Goal: Transaction & Acquisition: Purchase product/service

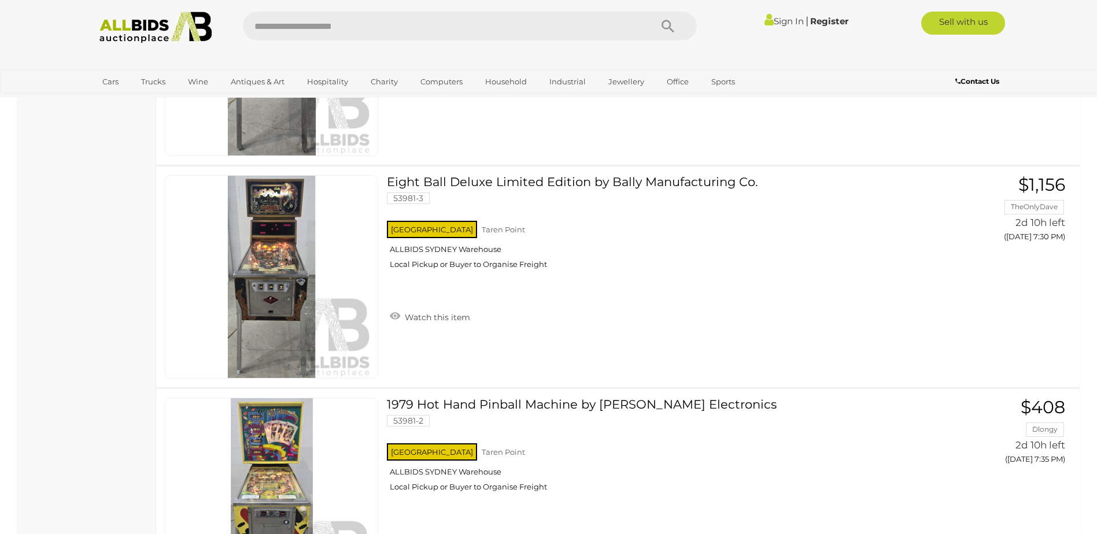
scroll to position [1272, 0]
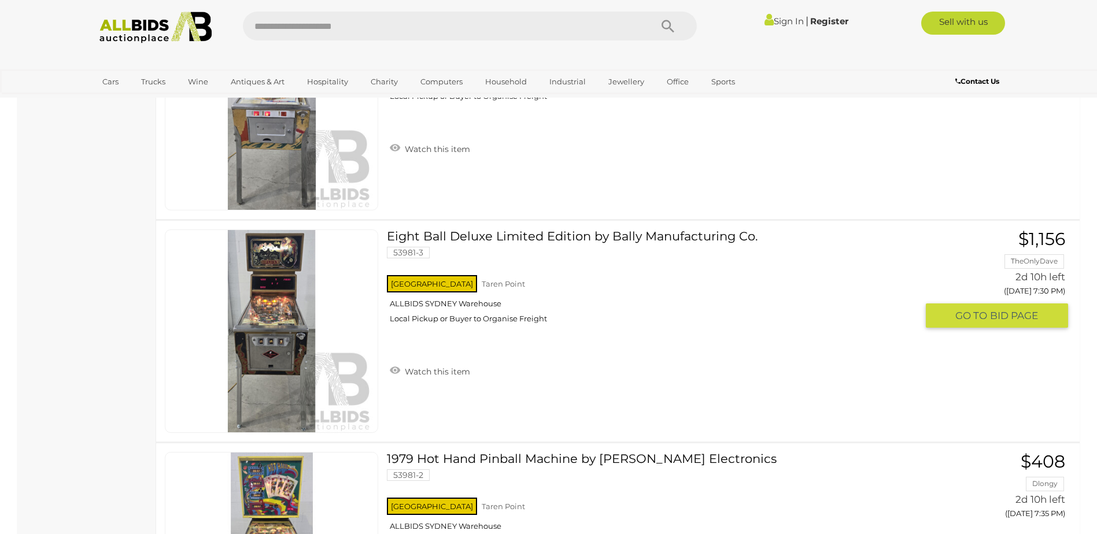
click at [277, 313] on link at bounding box center [271, 332] width 213 height 204
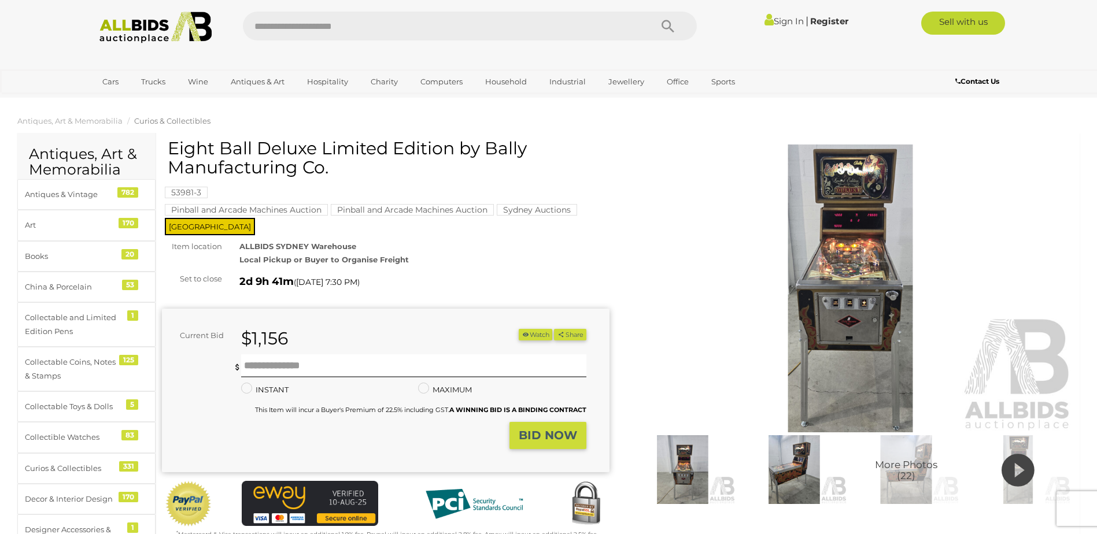
click at [865, 304] on img at bounding box center [851, 289] width 448 height 289
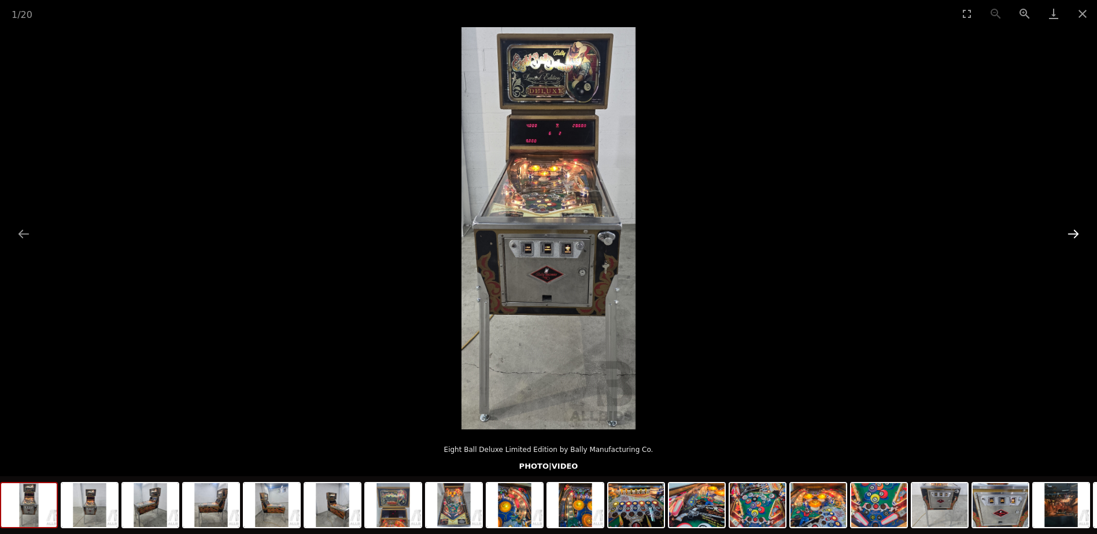
click at [1074, 232] on button "Next slide" at bounding box center [1073, 234] width 24 height 23
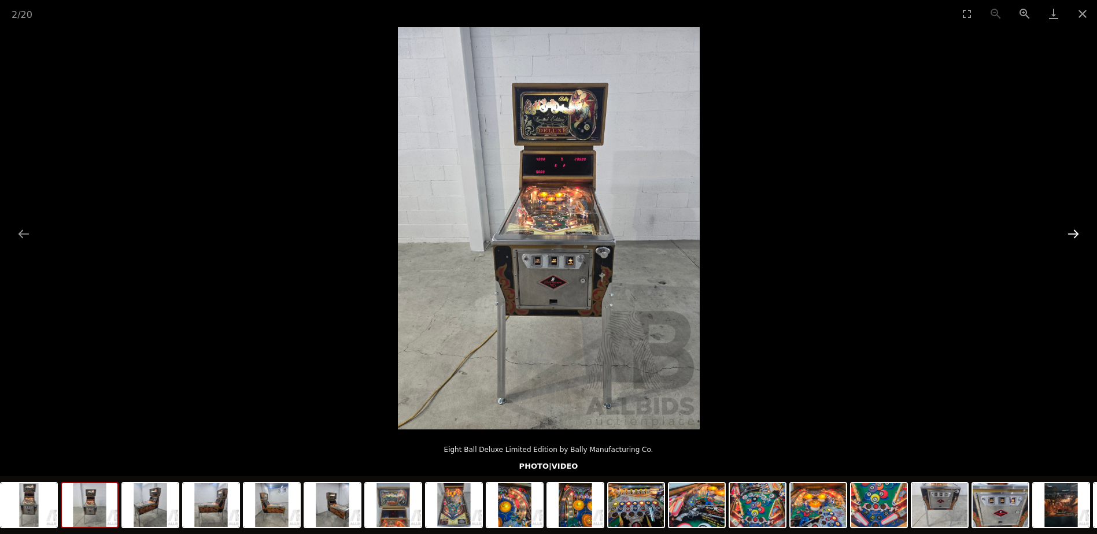
click at [1074, 232] on button "Next slide" at bounding box center [1073, 234] width 24 height 23
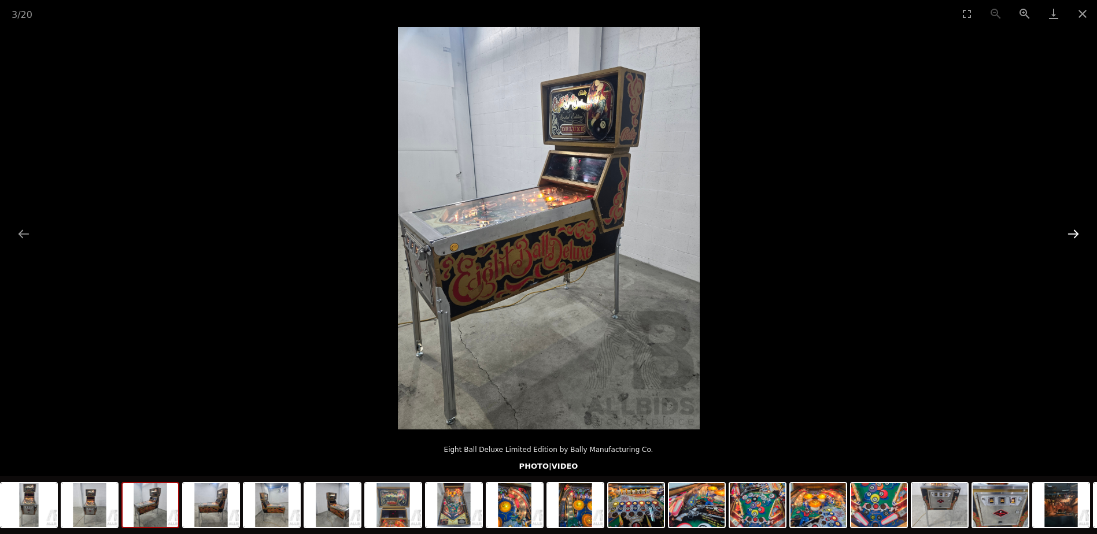
click at [1074, 232] on button "Next slide" at bounding box center [1073, 234] width 24 height 23
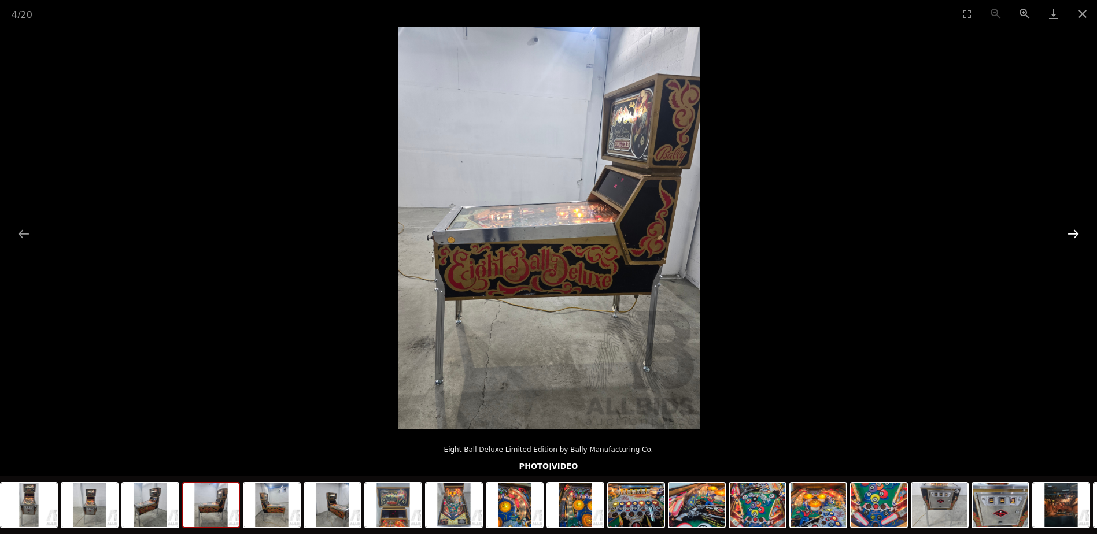
click at [1074, 232] on button "Next slide" at bounding box center [1073, 234] width 24 height 23
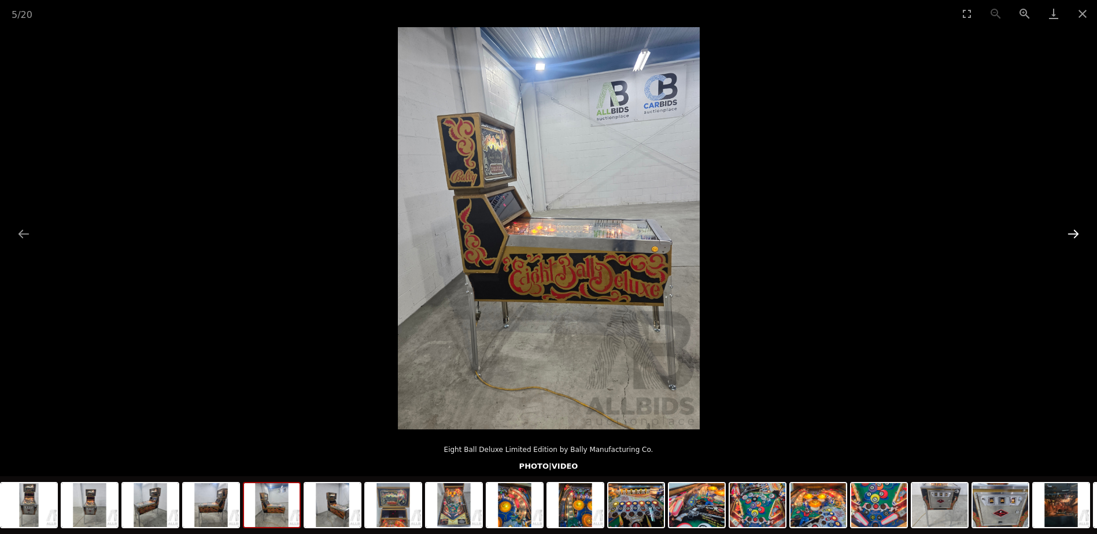
click at [1074, 232] on button "Next slide" at bounding box center [1073, 234] width 24 height 23
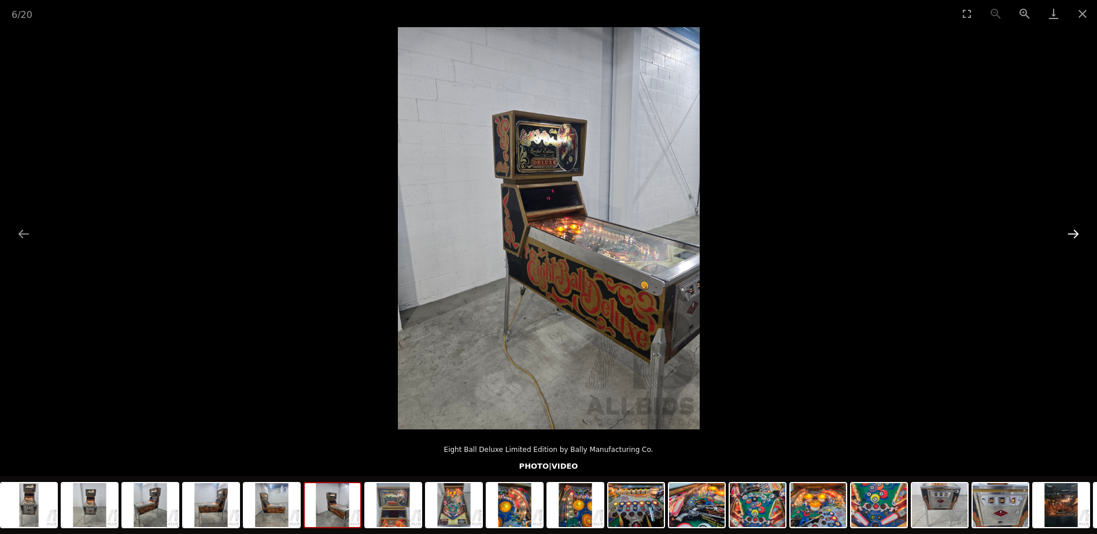
click at [1074, 232] on button "Next slide" at bounding box center [1073, 234] width 24 height 23
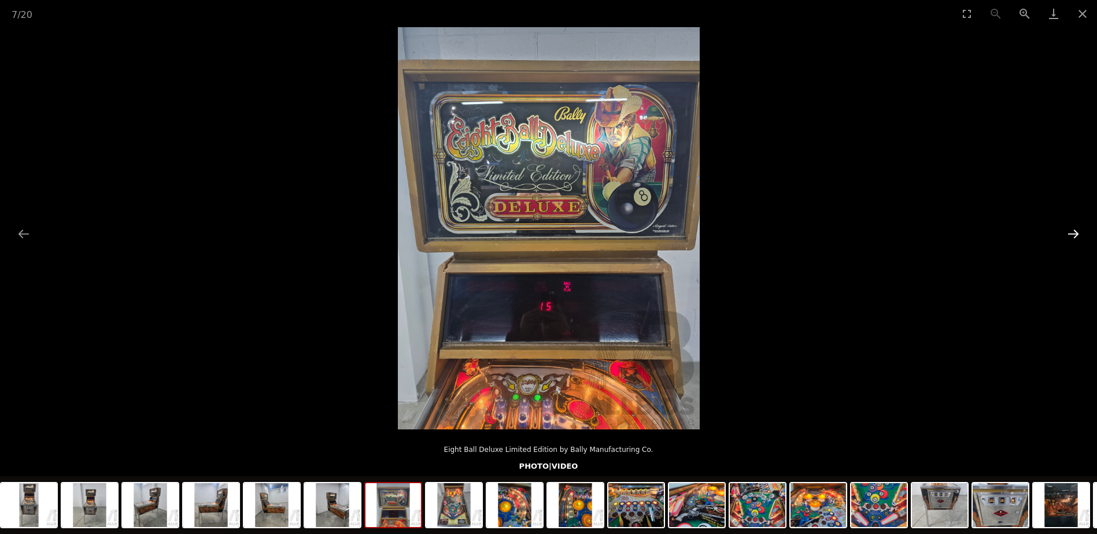
click at [1074, 232] on button "Next slide" at bounding box center [1073, 234] width 24 height 23
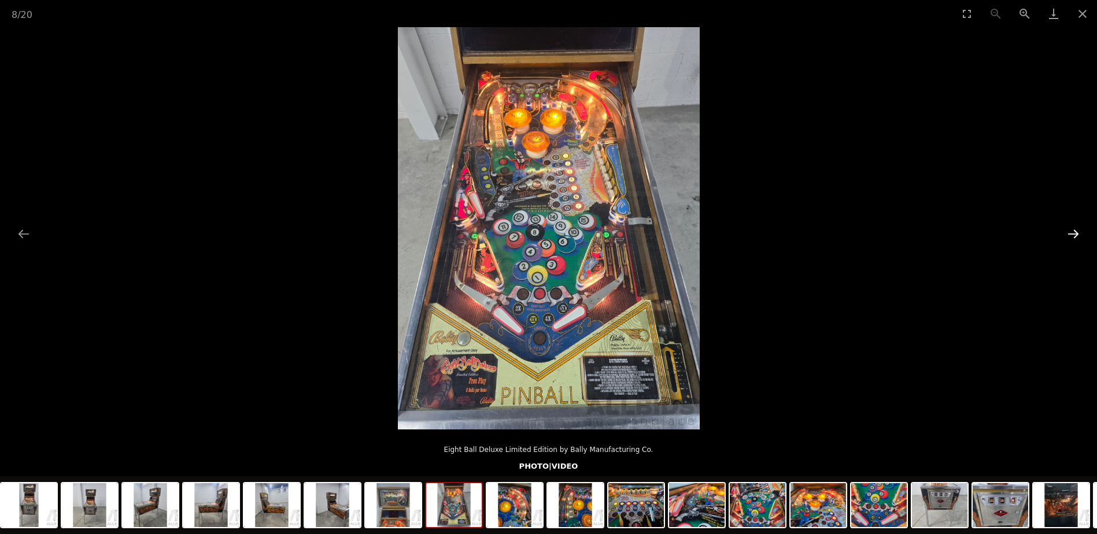
click at [1074, 232] on button "Next slide" at bounding box center [1073, 234] width 24 height 23
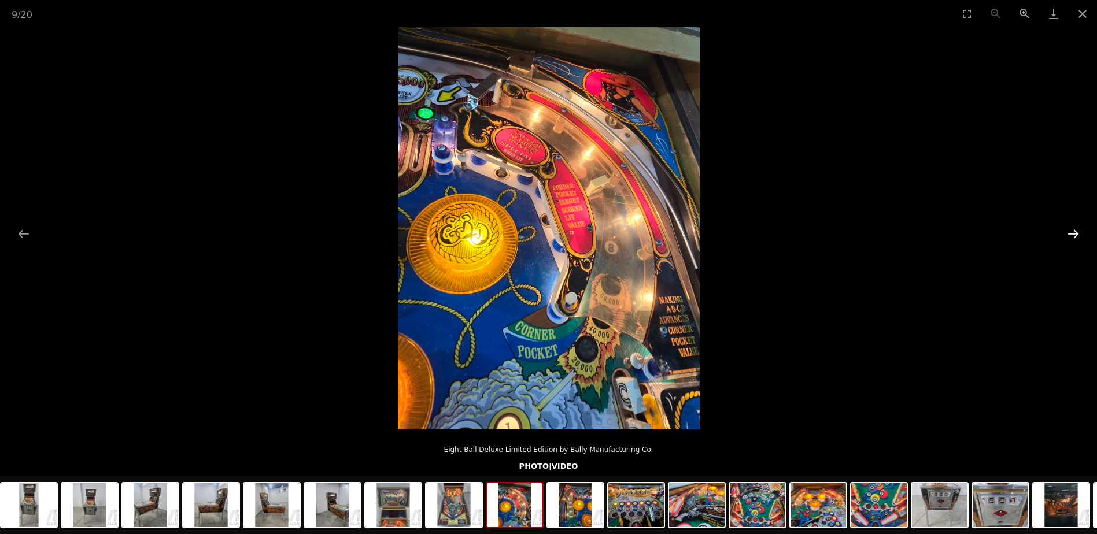
click at [1074, 232] on button "Next slide" at bounding box center [1073, 234] width 24 height 23
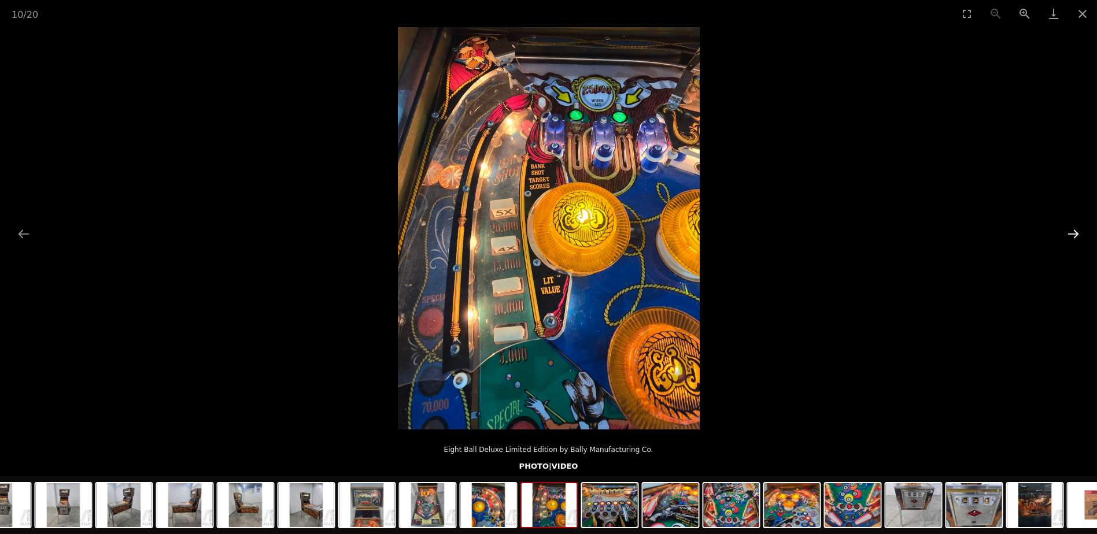
click at [1074, 232] on button "Next slide" at bounding box center [1073, 234] width 24 height 23
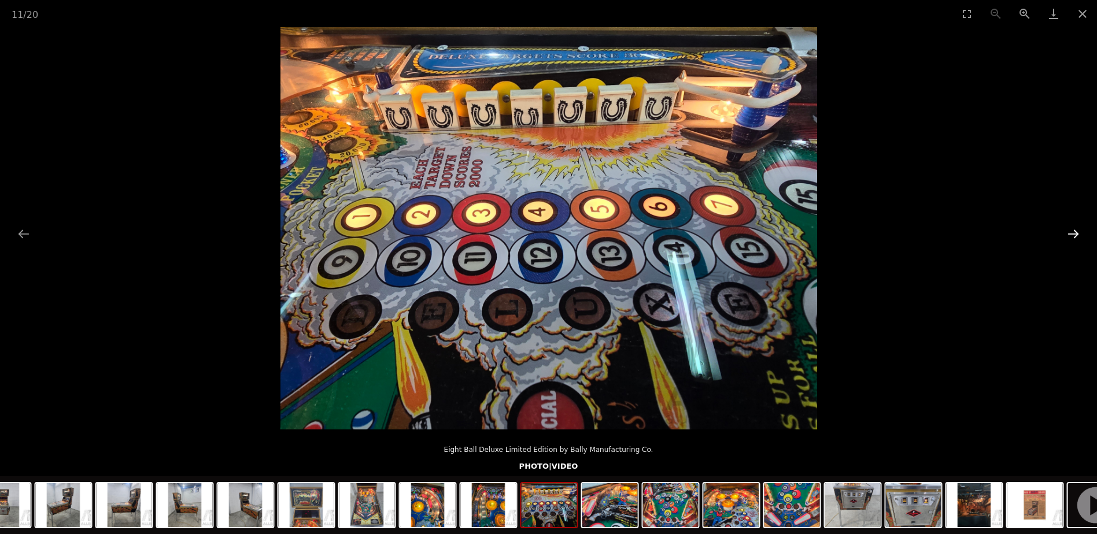
click at [1073, 232] on button "Next slide" at bounding box center [1073, 234] width 24 height 23
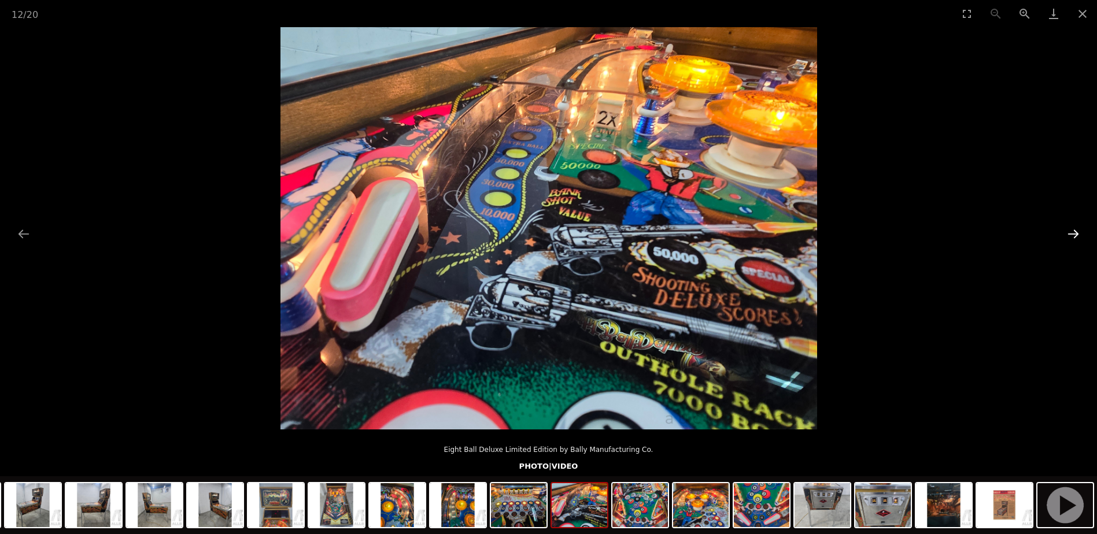
click at [1073, 232] on button "Next slide" at bounding box center [1073, 234] width 24 height 23
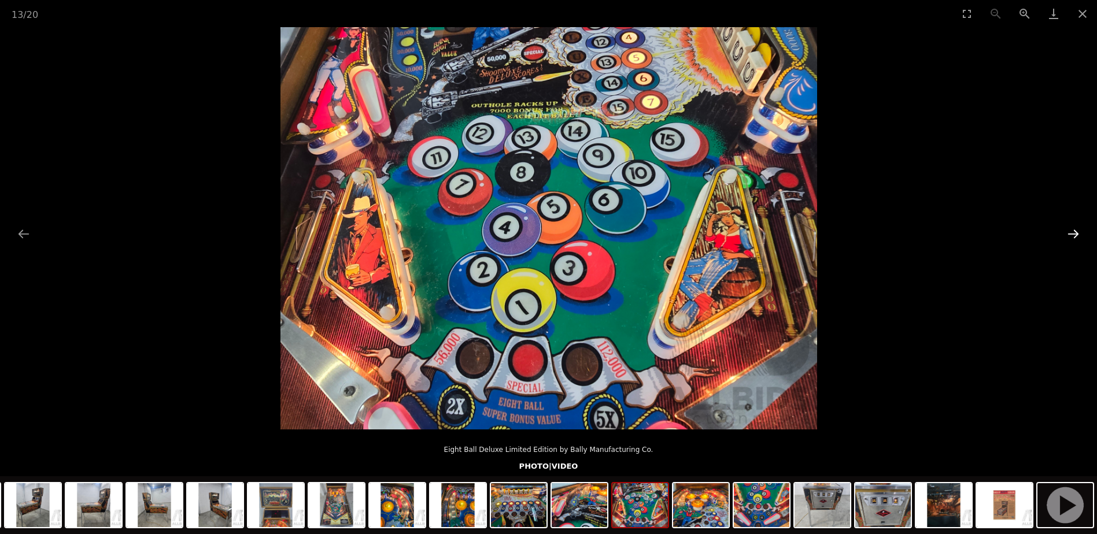
click at [1073, 232] on button "Next slide" at bounding box center [1073, 234] width 24 height 23
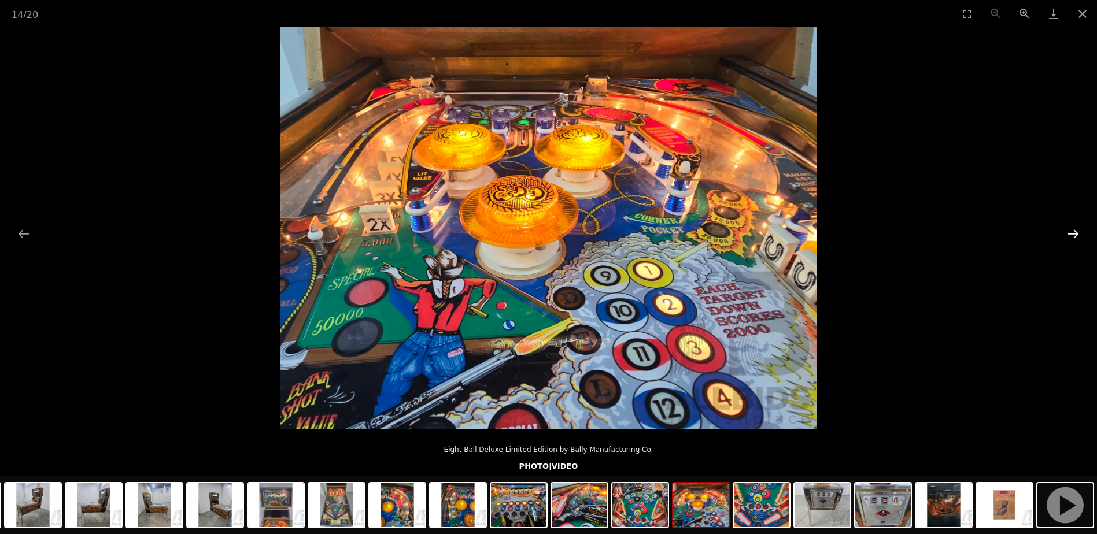
click at [1073, 232] on button "Next slide" at bounding box center [1073, 234] width 24 height 23
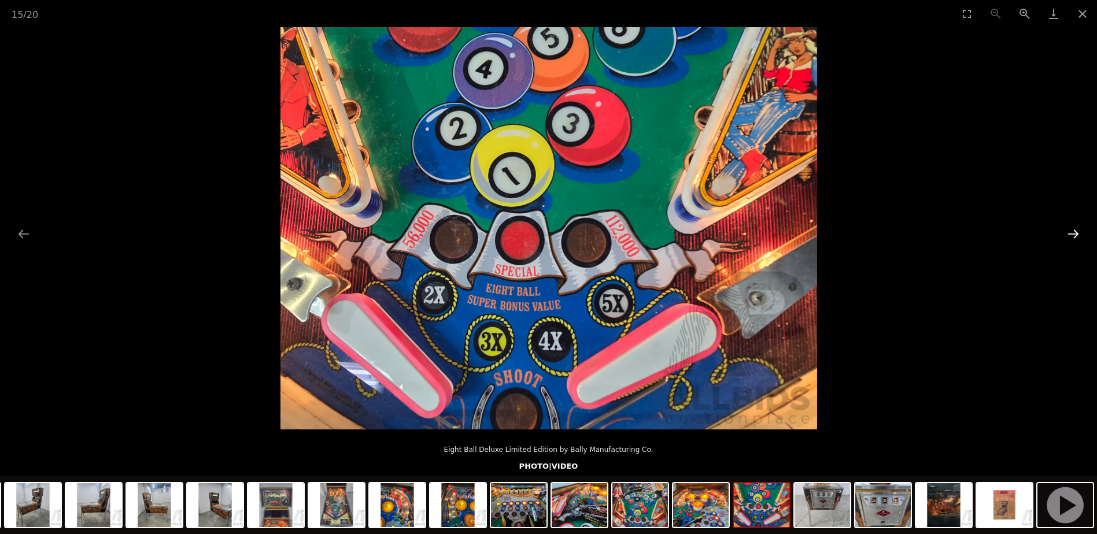
click at [1073, 232] on button "Next slide" at bounding box center [1073, 234] width 24 height 23
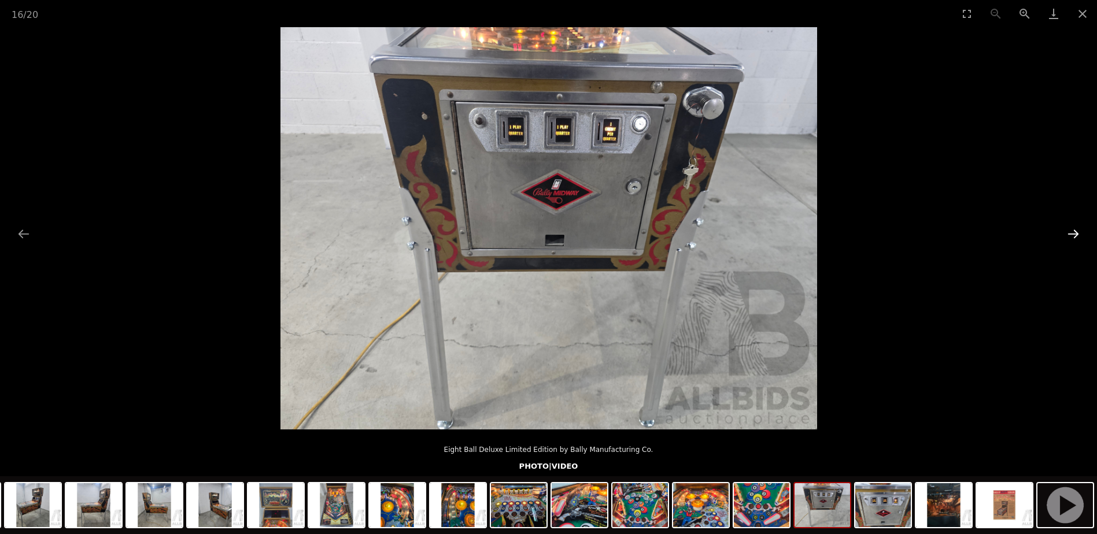
click at [1073, 232] on button "Next slide" at bounding box center [1073, 234] width 24 height 23
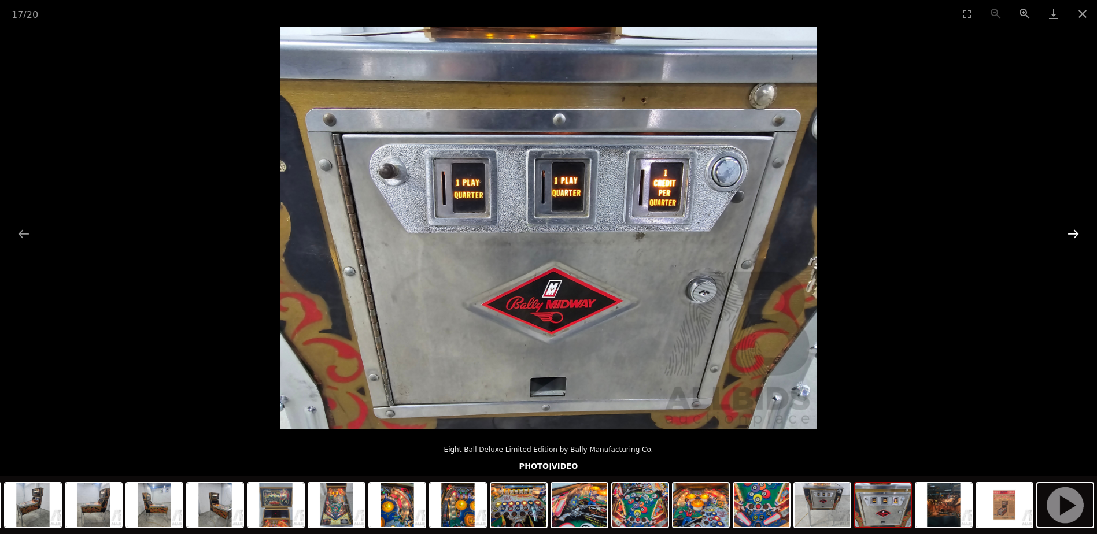
click at [1073, 232] on button "Next slide" at bounding box center [1073, 234] width 24 height 23
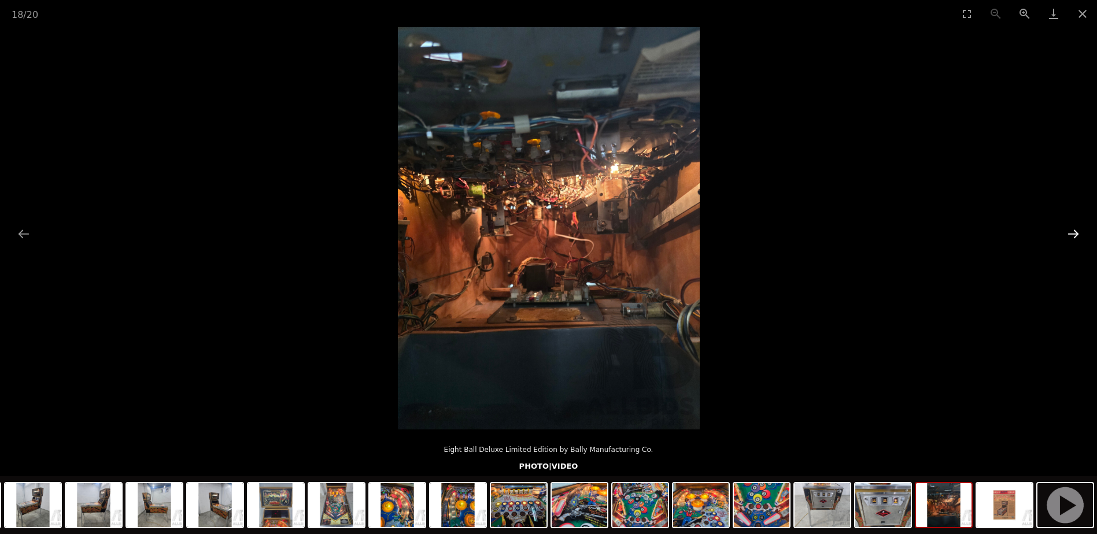
click at [1074, 232] on button "Next slide" at bounding box center [1073, 234] width 24 height 23
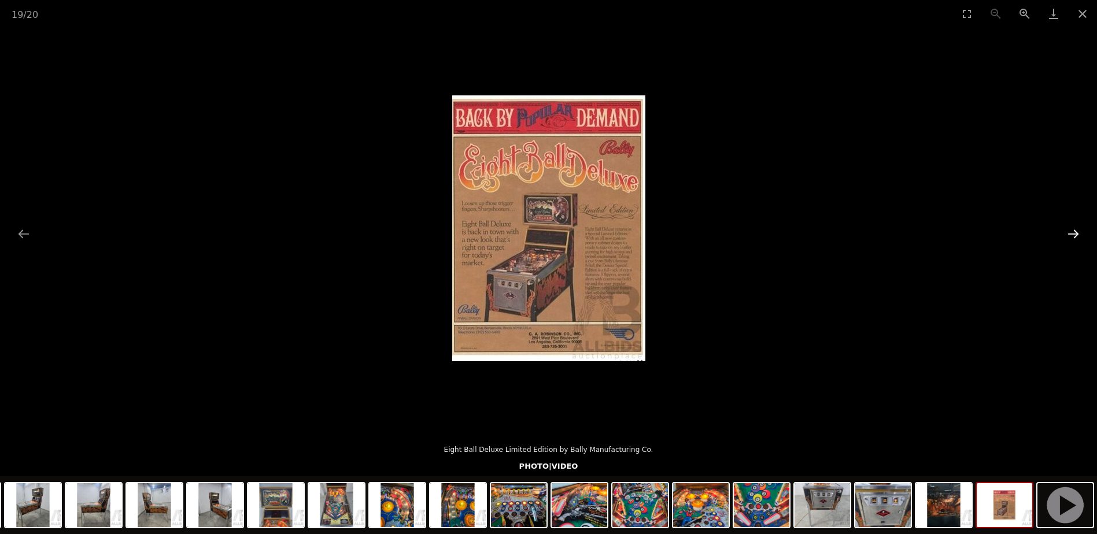
click at [1074, 232] on button "Next slide" at bounding box center [1073, 234] width 24 height 23
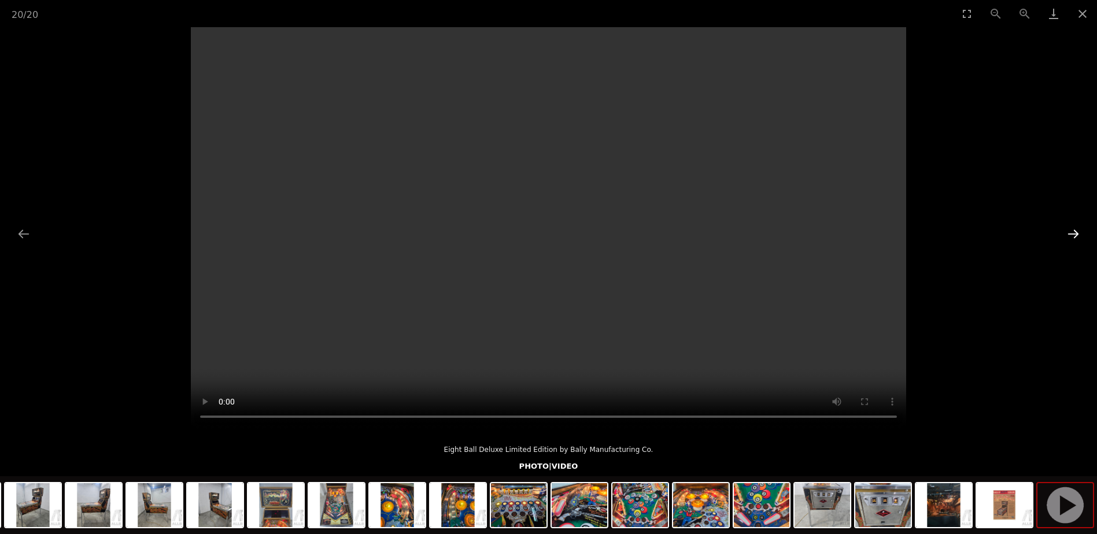
click at [1074, 232] on button "Next slide" at bounding box center [1073, 234] width 24 height 23
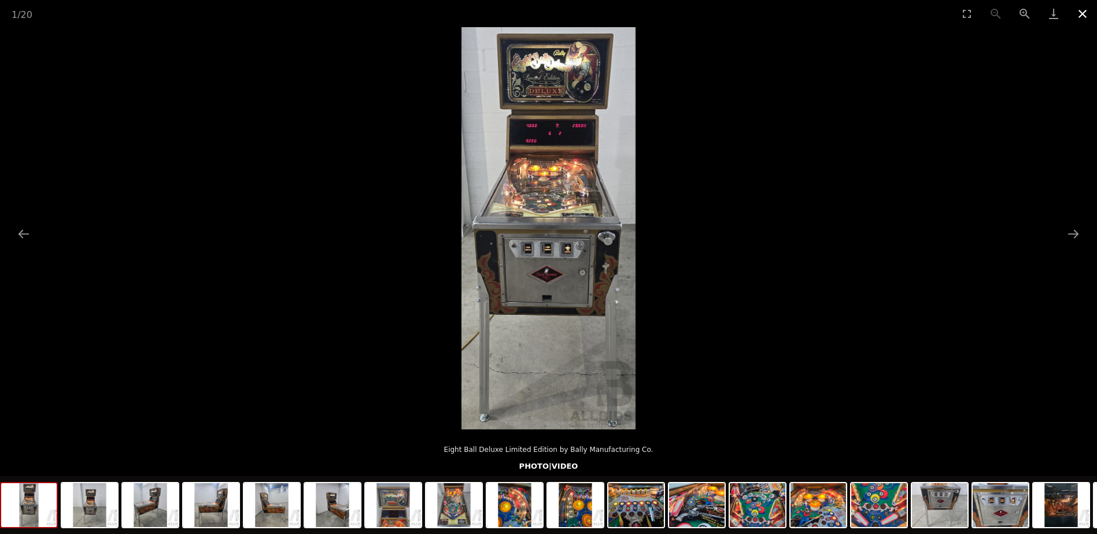
click at [1080, 14] on button "Close gallery" at bounding box center [1082, 13] width 29 height 27
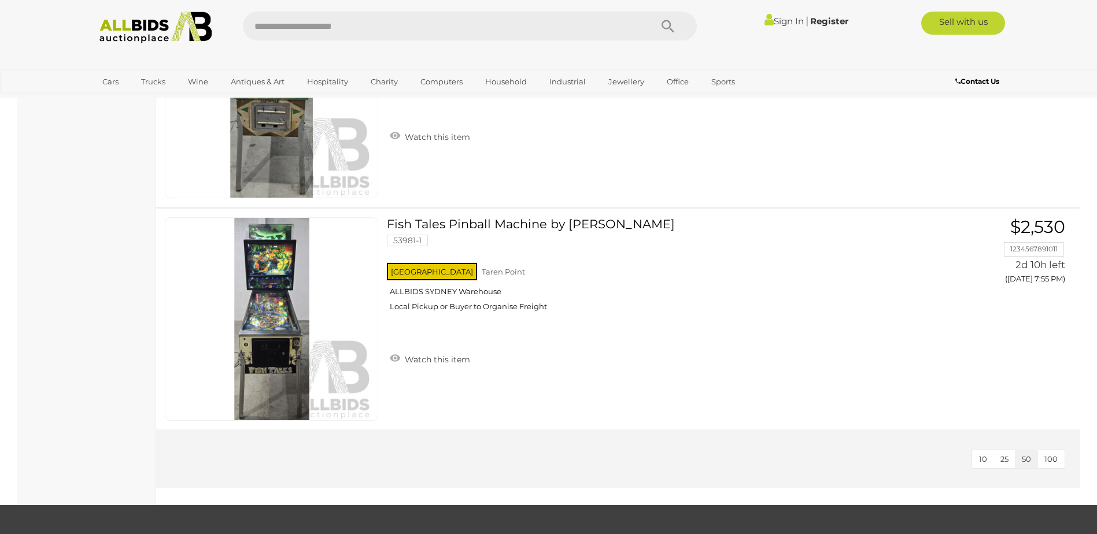
scroll to position [2415, 0]
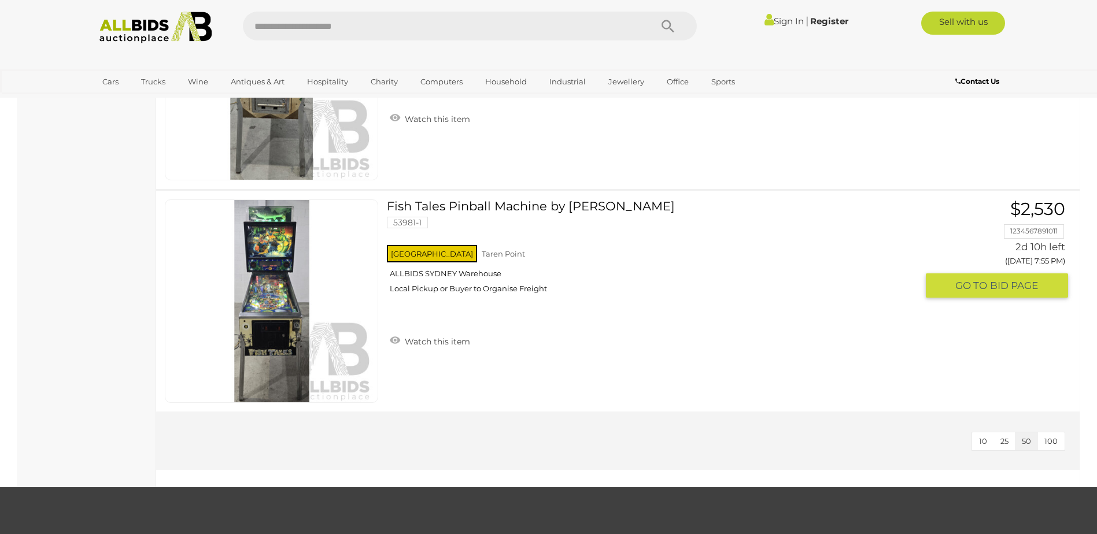
click at [254, 308] on img at bounding box center [272, 301] width 202 height 202
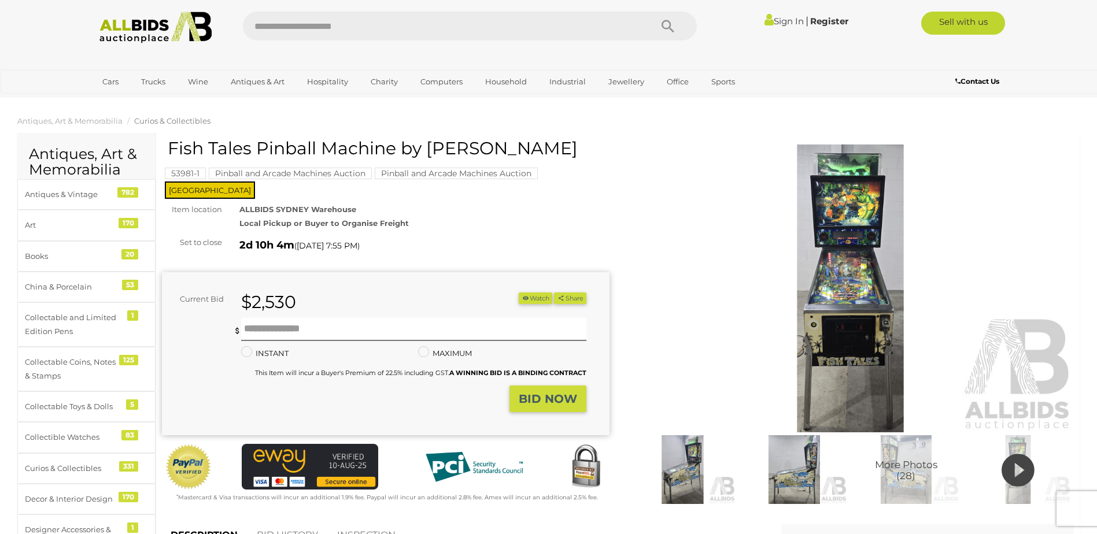
click at [854, 302] on img at bounding box center [851, 289] width 448 height 289
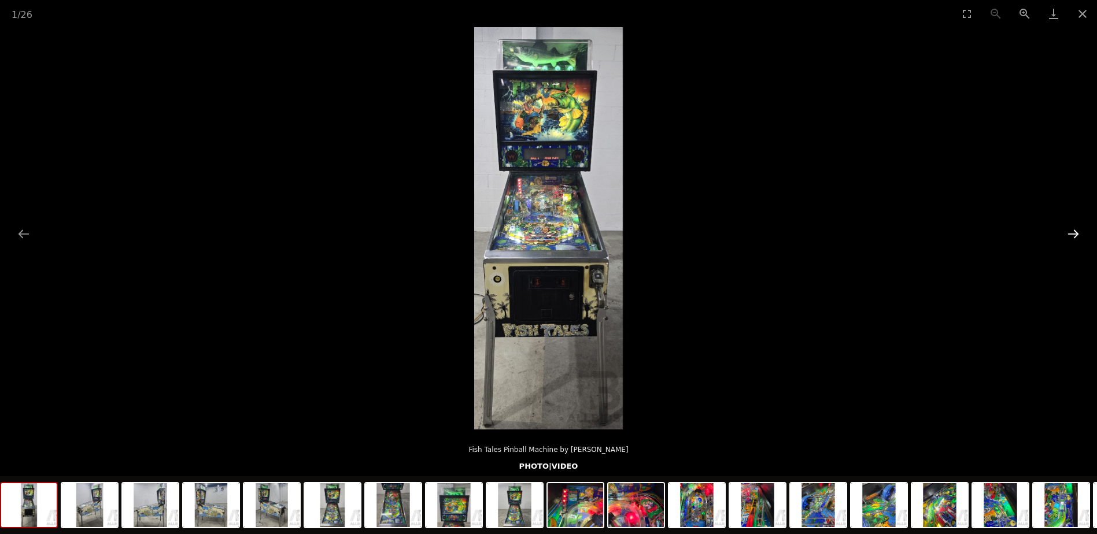
click at [1069, 232] on button "Next slide" at bounding box center [1073, 234] width 24 height 23
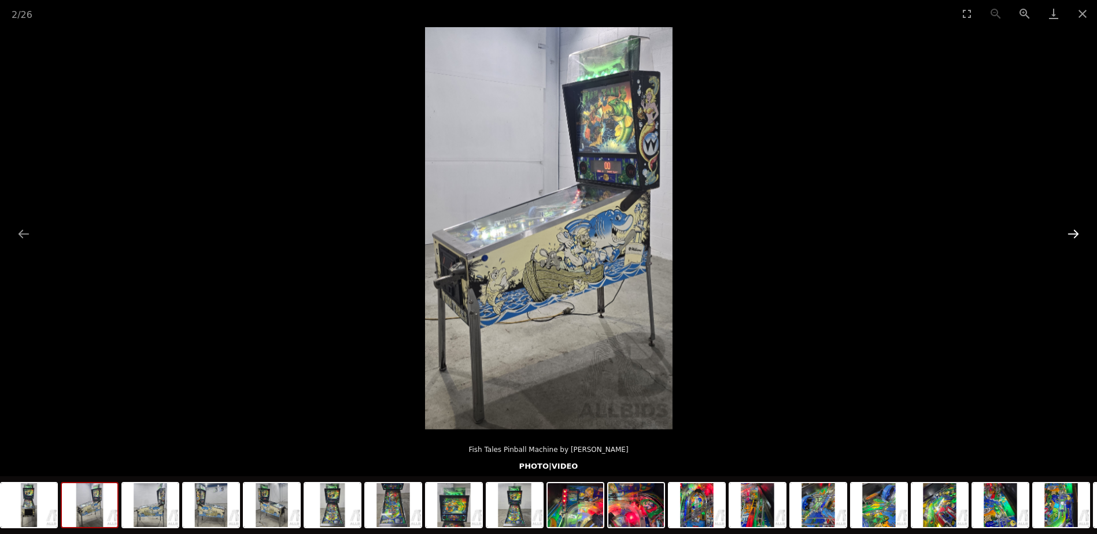
click at [1069, 232] on button "Next slide" at bounding box center [1073, 234] width 24 height 23
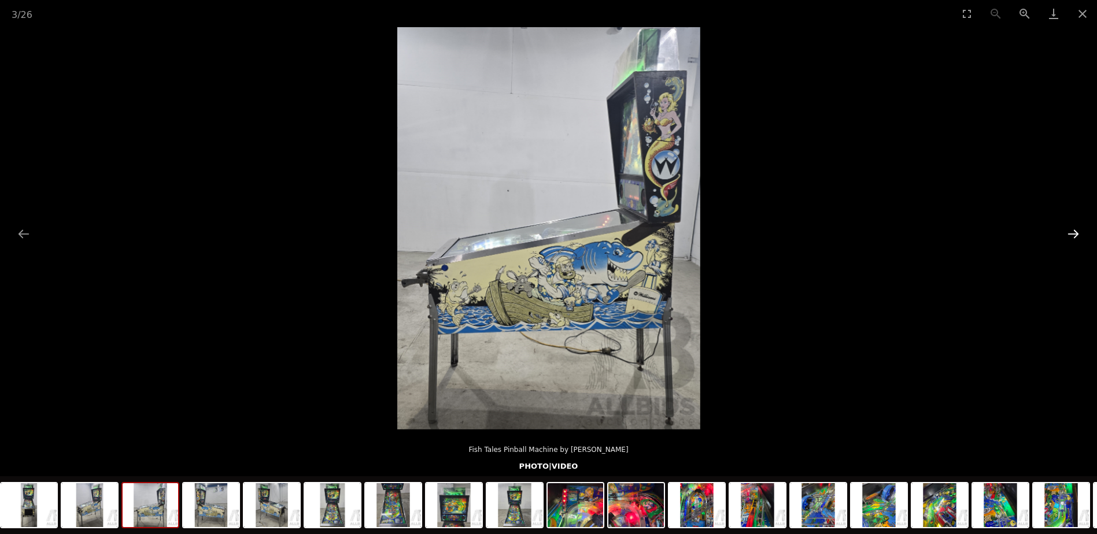
click at [1069, 232] on button "Next slide" at bounding box center [1073, 234] width 24 height 23
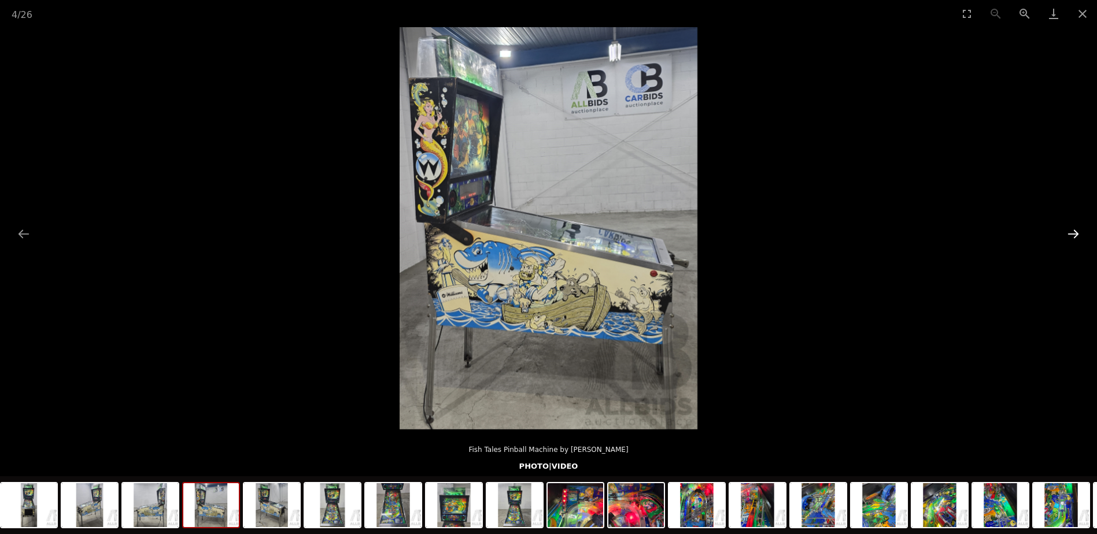
click at [1069, 232] on button "Next slide" at bounding box center [1073, 234] width 24 height 23
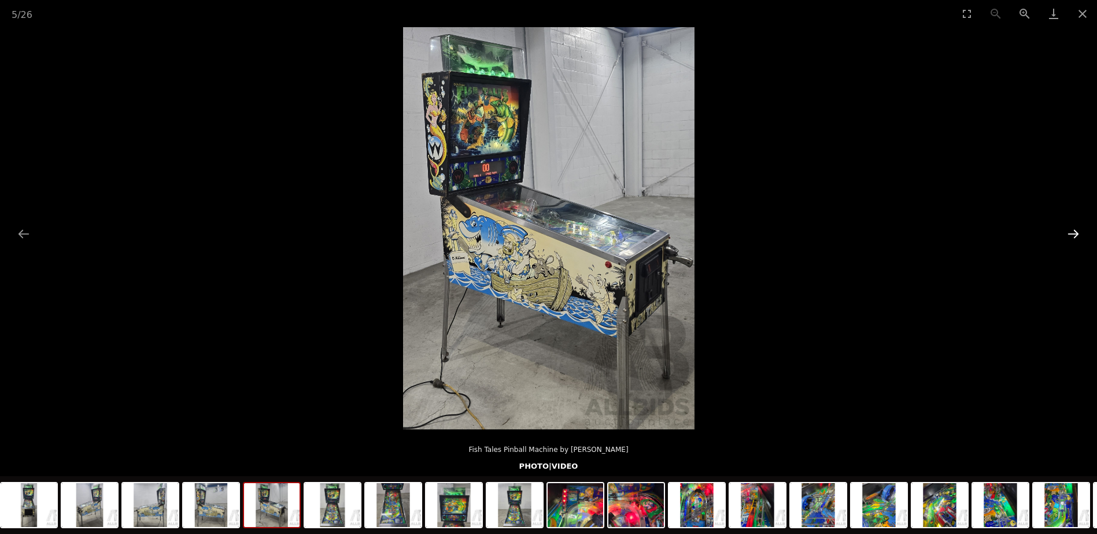
click at [1069, 232] on button "Next slide" at bounding box center [1073, 234] width 24 height 23
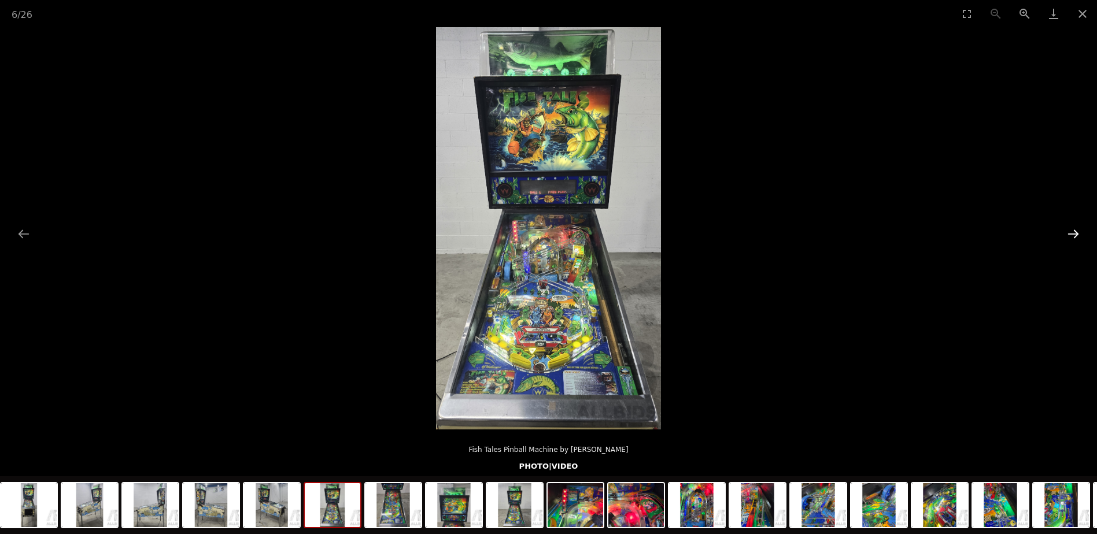
click at [1069, 232] on button "Next slide" at bounding box center [1073, 234] width 24 height 23
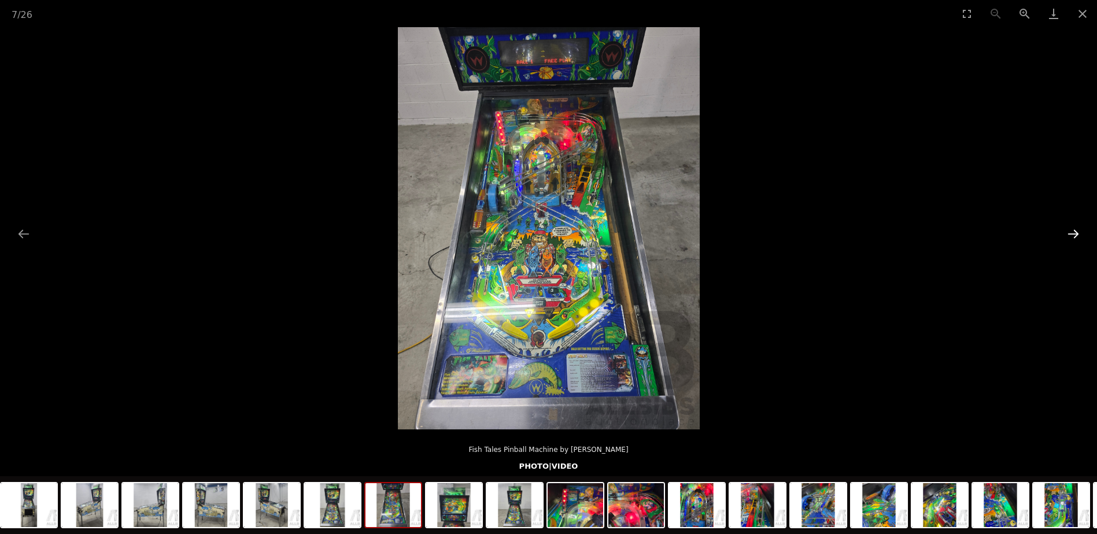
click at [1070, 232] on button "Next slide" at bounding box center [1073, 234] width 24 height 23
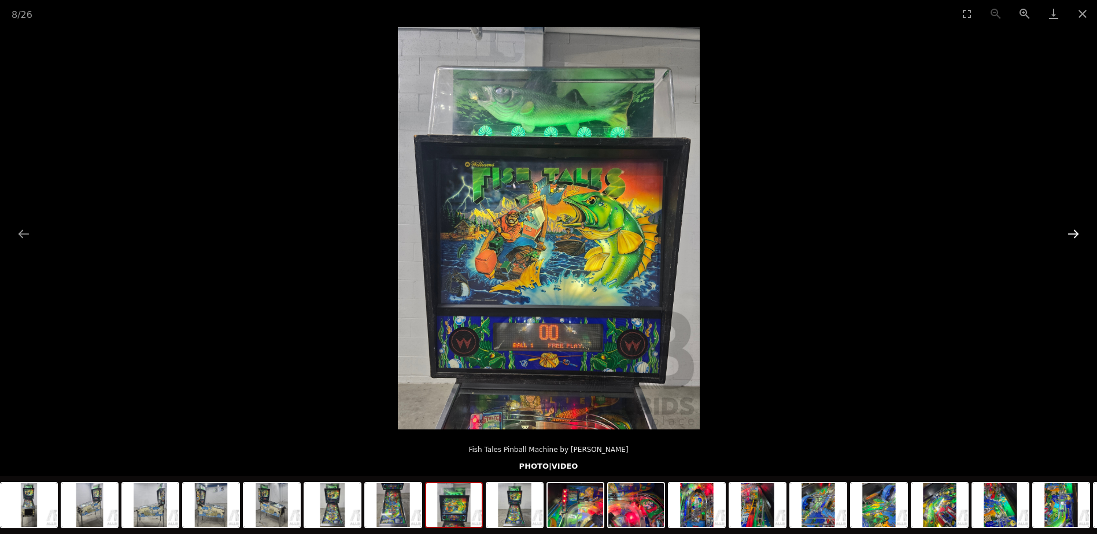
click at [1070, 232] on button "Next slide" at bounding box center [1073, 234] width 24 height 23
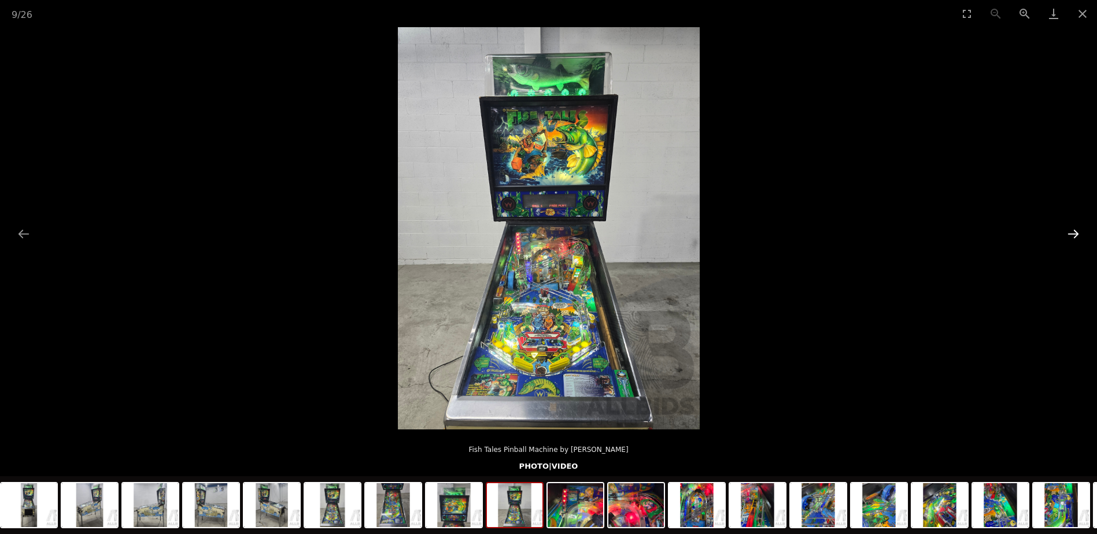
click at [1070, 232] on button "Next slide" at bounding box center [1073, 234] width 24 height 23
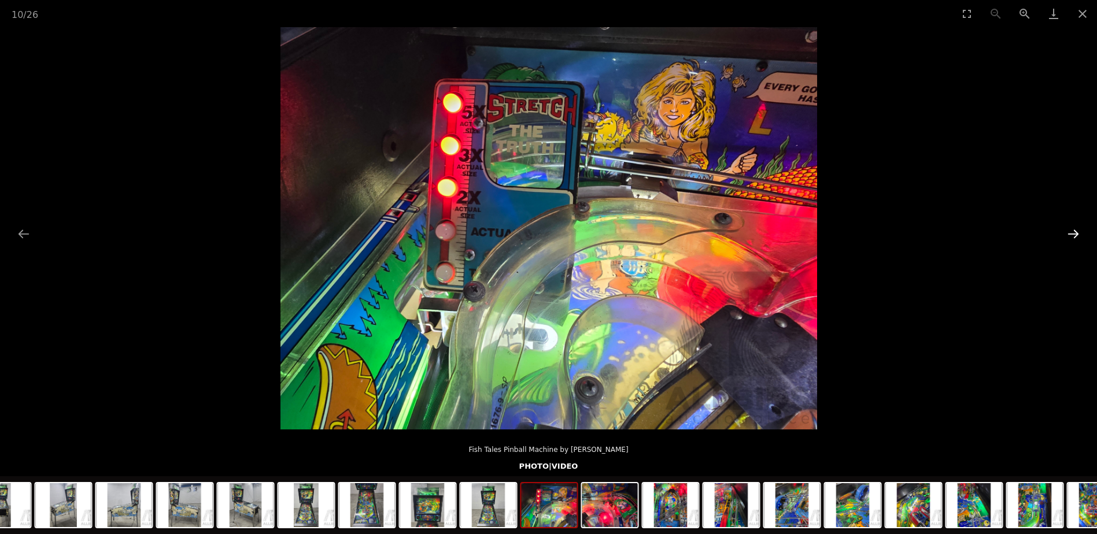
click at [1070, 232] on button "Next slide" at bounding box center [1073, 234] width 24 height 23
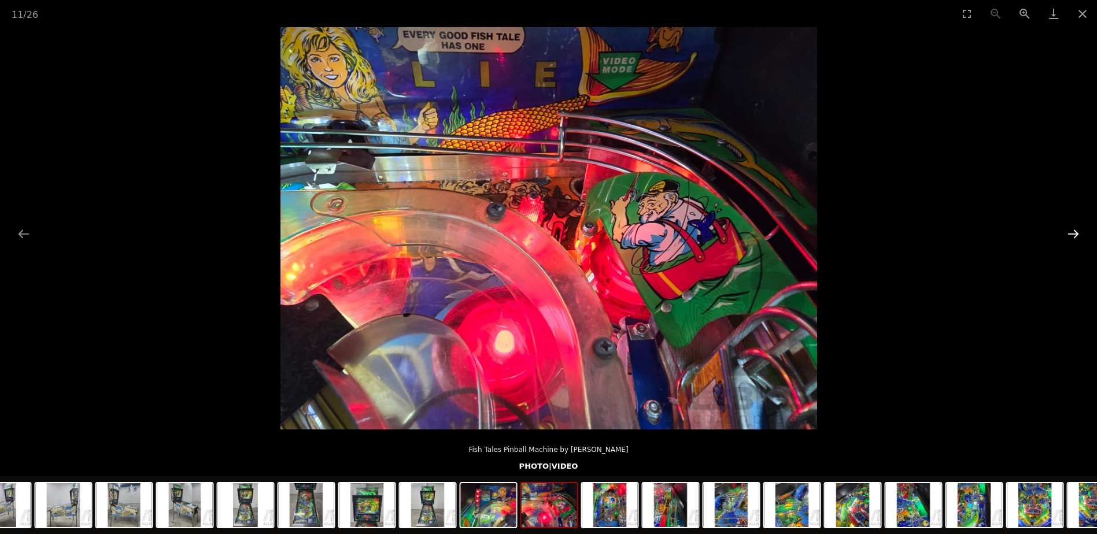
click at [1070, 232] on button "Next slide" at bounding box center [1073, 234] width 24 height 23
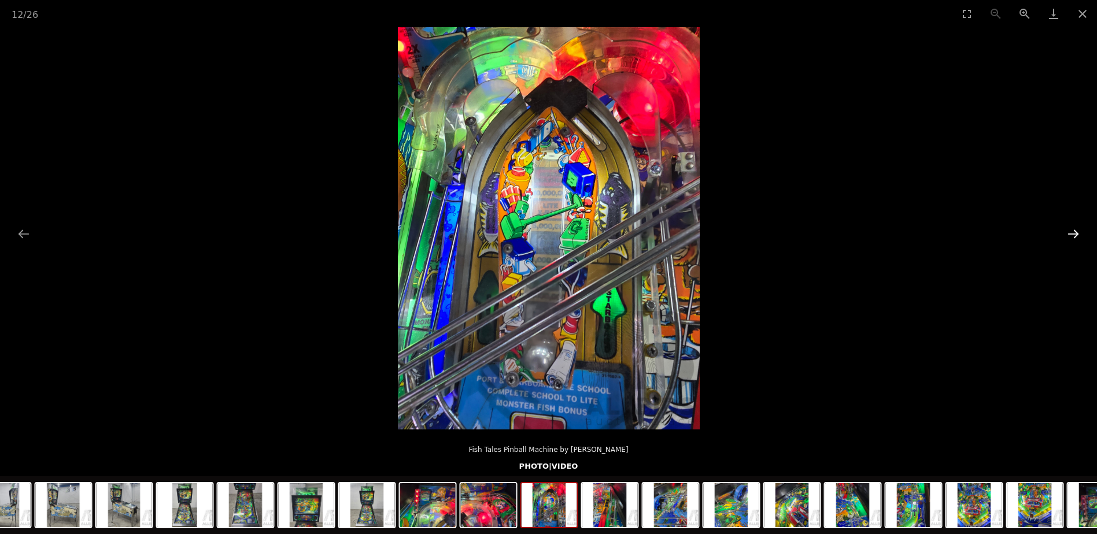
click at [1070, 232] on button "Next slide" at bounding box center [1073, 234] width 24 height 23
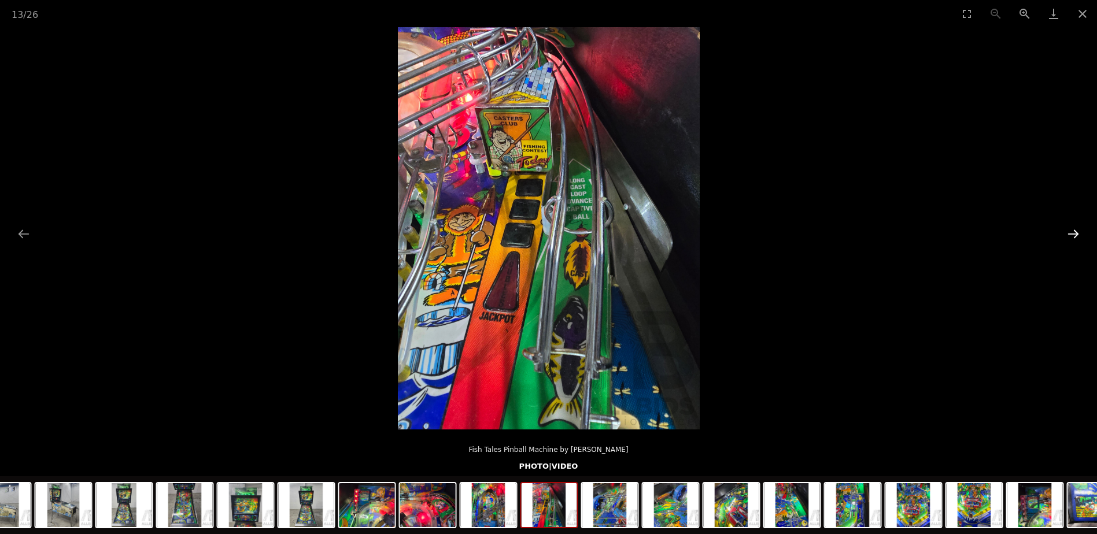
click at [1070, 232] on button "Next slide" at bounding box center [1073, 234] width 24 height 23
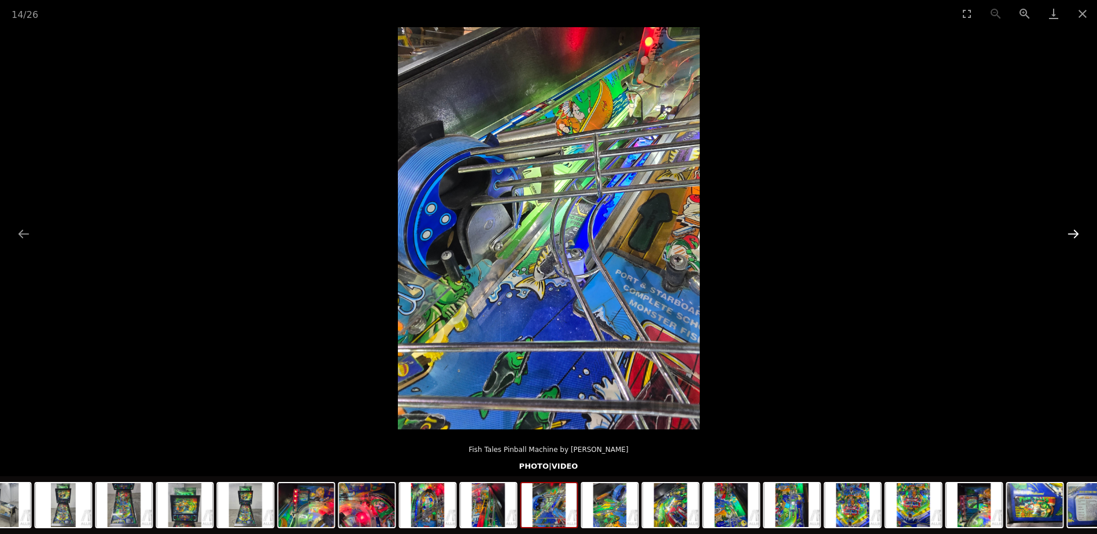
click at [1070, 232] on button "Next slide" at bounding box center [1073, 234] width 24 height 23
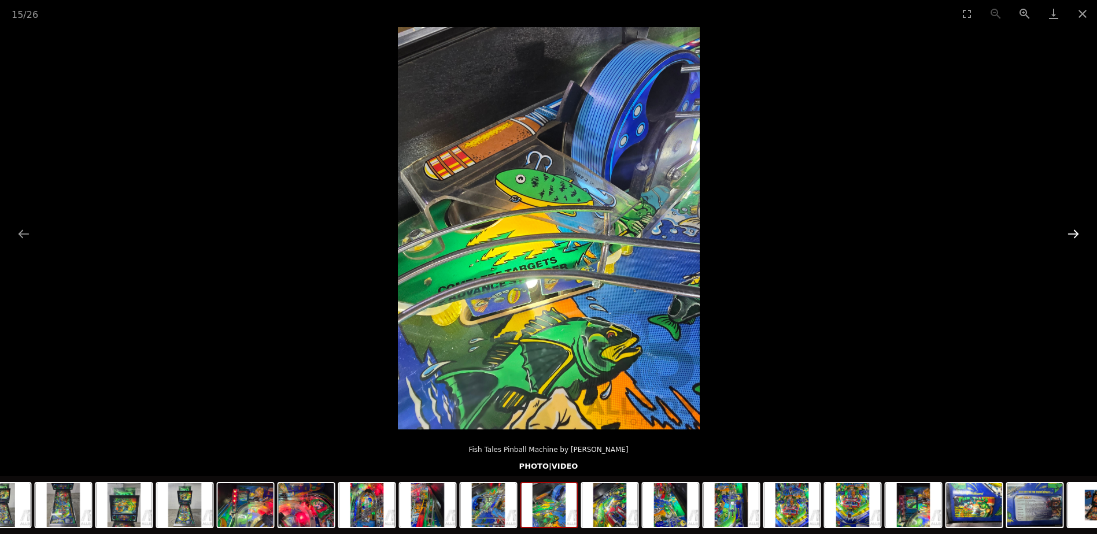
click at [1070, 232] on button "Next slide" at bounding box center [1073, 234] width 24 height 23
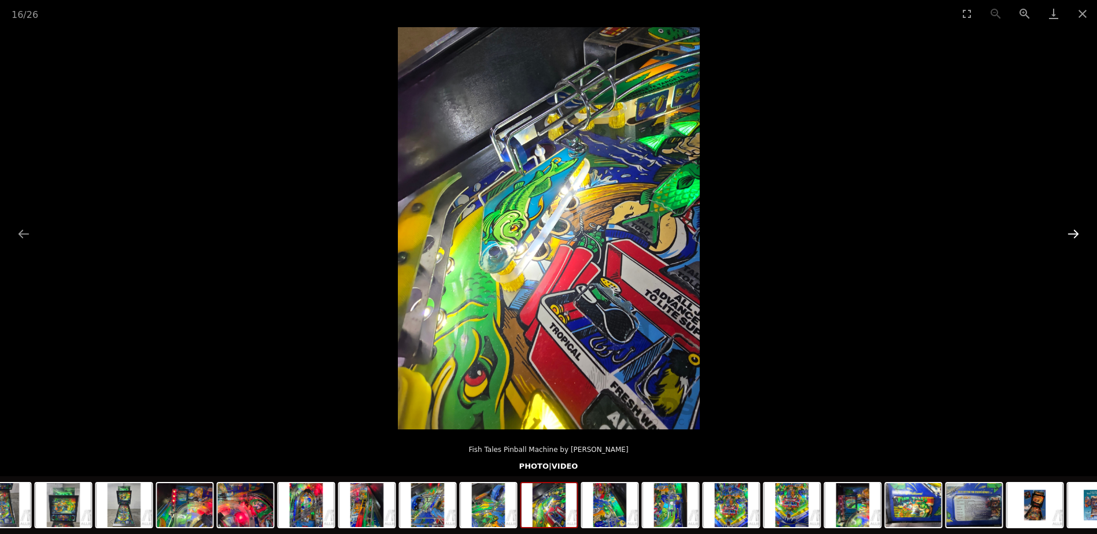
click at [1070, 232] on button "Next slide" at bounding box center [1073, 234] width 24 height 23
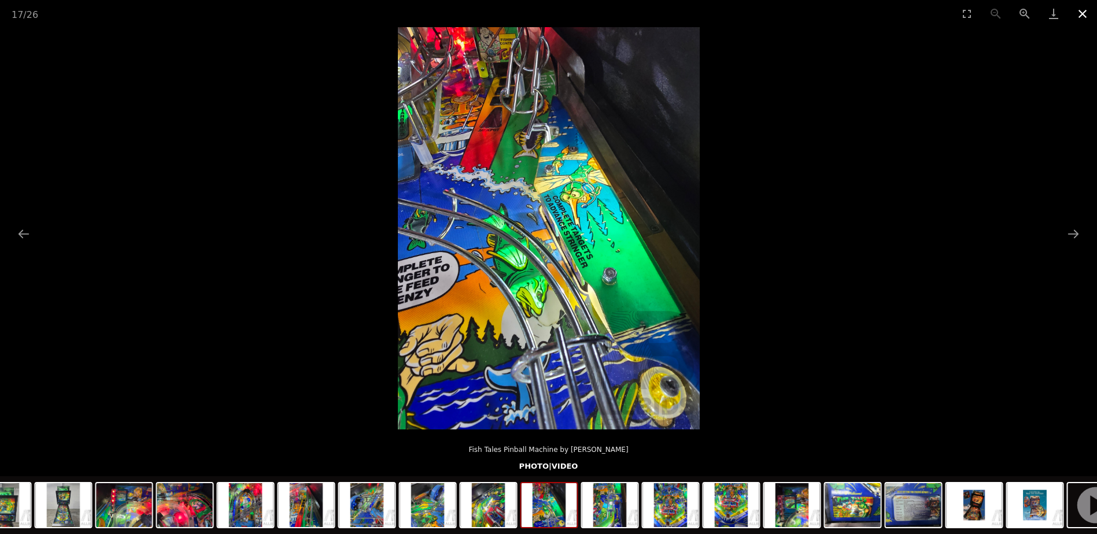
click at [1080, 13] on button "Close gallery" at bounding box center [1082, 13] width 29 height 27
